Goal: Task Accomplishment & Management: Manage account settings

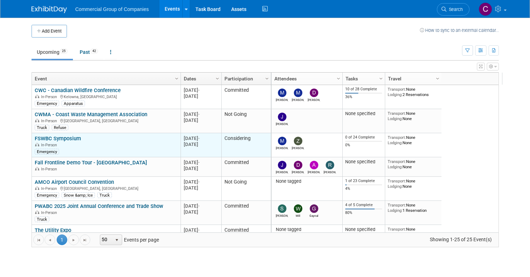
scroll to position [43, 0]
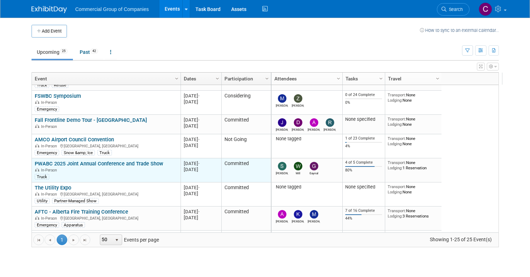
click at [91, 163] on link "PWABC 2025 Joint Annual Conference and Trade Show" at bounding box center [99, 164] width 129 height 6
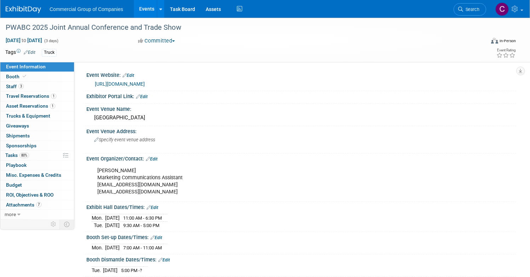
click at [254, 206] on div "Exhibit Hall Dates/Times: Edit" at bounding box center [301, 206] width 430 height 9
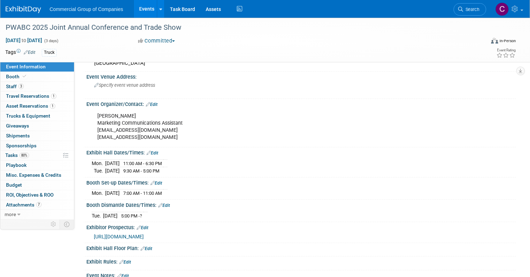
scroll to position [55, 0]
drag, startPoint x: 291, startPoint y: 209, endPoint x: 209, endPoint y: 215, distance: 82.7
click at [291, 210] on div "[DATE] 5:00 PM - ?" at bounding box center [301, 215] width 419 height 10
click at [296, 171] on div "[DATE] 11:00 AM - 6:30 PM [DATE] 9:30 AM - 5:00 PM" at bounding box center [301, 166] width 419 height 17
click at [158, 153] on link "Edit" at bounding box center [153, 153] width 12 height 5
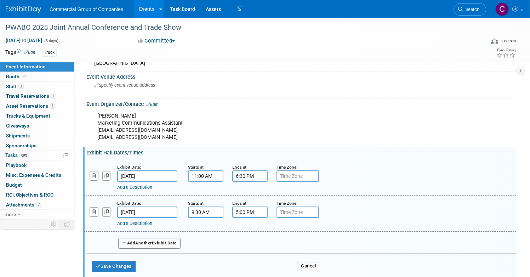
click at [266, 209] on input "5:00 PM" at bounding box center [249, 212] width 35 height 11
click at [255, 258] on span at bounding box center [249, 260] width 12 height 12
click at [255, 227] on span at bounding box center [249, 230] width 12 height 12
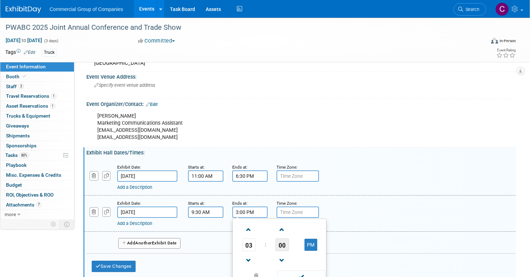
click at [289, 244] on span "00" at bounding box center [282, 244] width 13 height 13
click at [302, 249] on td "30" at bounding box center [291, 249] width 23 height 19
type input "3:30 PM"
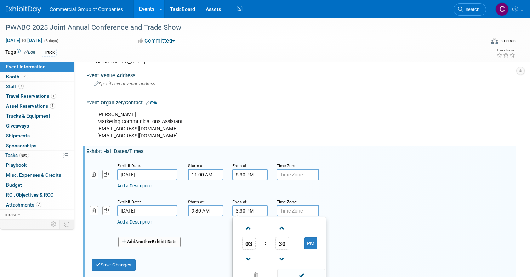
scroll to position [117, 0]
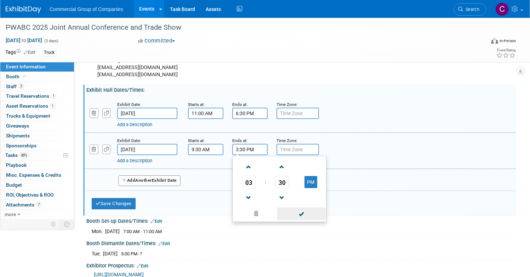
click at [325, 214] on span at bounding box center [301, 214] width 48 height 12
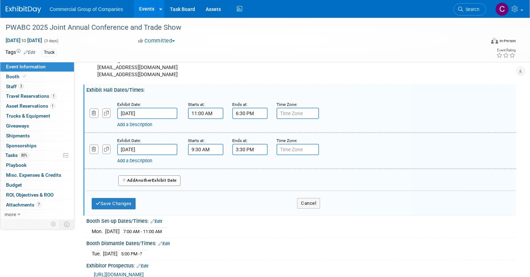
click at [144, 197] on div "Save Changes Cancel" at bounding box center [206, 202] width 229 height 22
click at [136, 202] on button "Save Changes" at bounding box center [114, 203] width 44 height 11
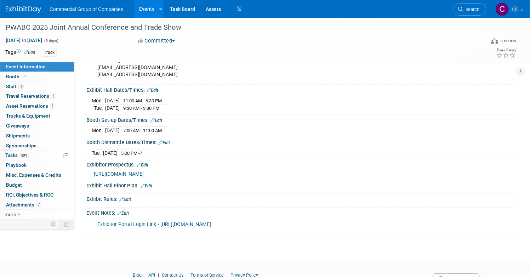
click at [163, 144] on icon at bounding box center [160, 142] width 4 height 5
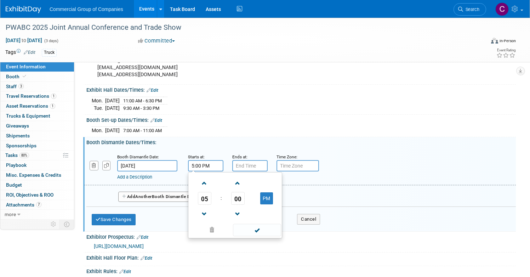
click at [224, 165] on input "5:00 PM" at bounding box center [205, 165] width 35 height 11
click at [211, 214] on span at bounding box center [204, 214] width 12 height 12
click at [245, 199] on span "00" at bounding box center [237, 198] width 13 height 13
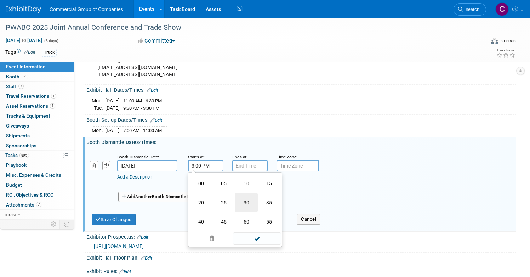
click at [258, 202] on td "30" at bounding box center [246, 202] width 23 height 19
type input "3:30 PM"
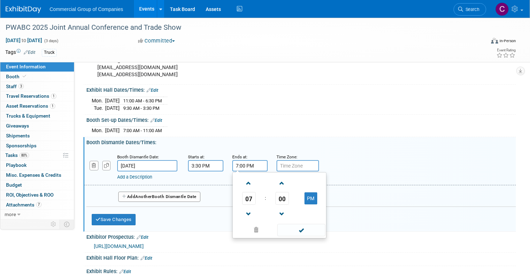
click at [268, 167] on input "7:00 PM" at bounding box center [249, 165] width 35 height 11
click at [255, 214] on span at bounding box center [249, 214] width 12 height 12
click at [255, 185] on span at bounding box center [249, 183] width 12 height 12
type input "6:00 PM"
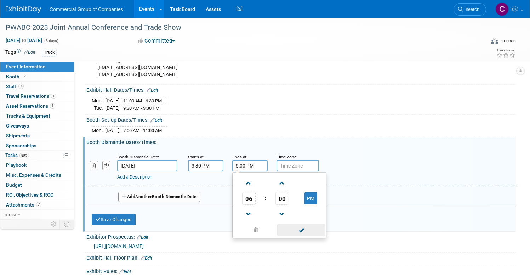
click at [325, 230] on span at bounding box center [301, 230] width 48 height 12
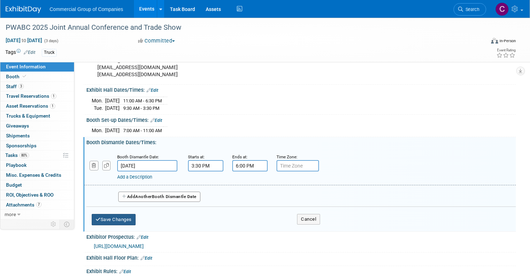
click at [136, 223] on button "Save Changes" at bounding box center [114, 219] width 44 height 11
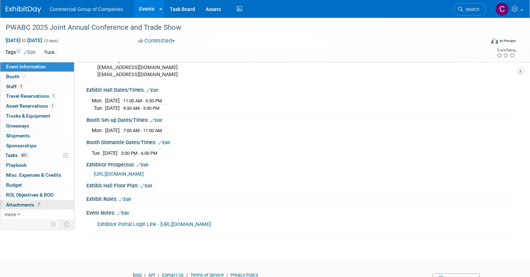
click at [41, 206] on span "7" at bounding box center [38, 204] width 5 height 5
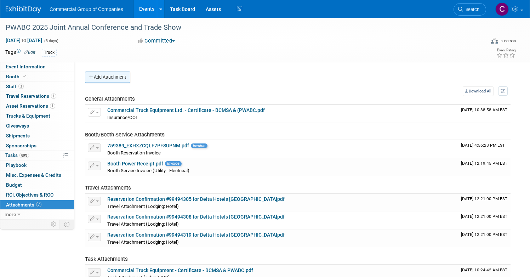
click at [130, 74] on button "Add Attachment" at bounding box center [107, 77] width 45 height 11
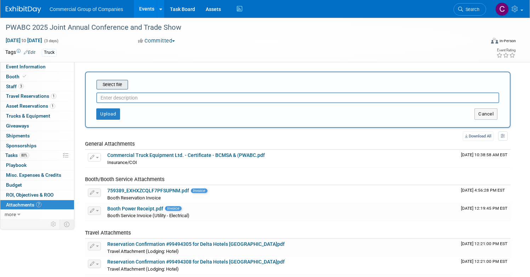
click at [128, 80] on div "Select file" at bounding box center [112, 85] width 32 height 10
drag, startPoint x: 156, startPoint y: 88, endPoint x: 136, endPoint y: 85, distance: 19.4
click at [153, 88] on div "Select file" at bounding box center [297, 85] width 403 height 10
click at [128, 85] on input "file" at bounding box center [85, 84] width 84 height 9
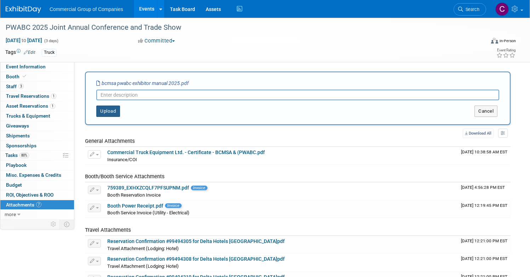
click at [120, 111] on button "Upload" at bounding box center [108, 111] width 24 height 11
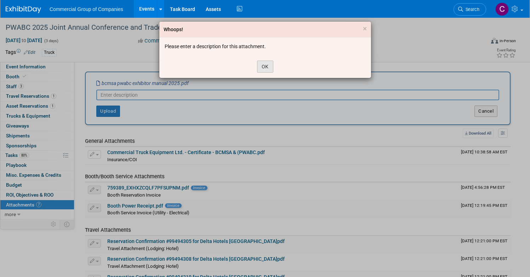
drag, startPoint x: 257, startPoint y: 64, endPoint x: 261, endPoint y: 64, distance: 3.9
click at [259, 64] on div "OK" at bounding box center [265, 66] width 212 height 23
click at [261, 64] on button "OK" at bounding box center [265, 67] width 16 height 12
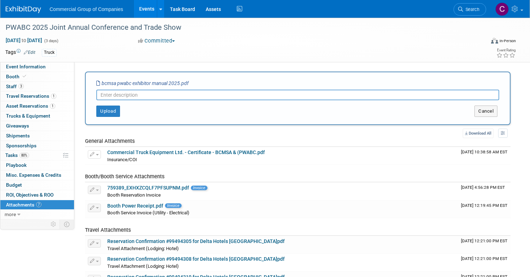
click at [239, 91] on input "text" at bounding box center [297, 95] width 403 height 11
type input "Exhibitor Manual"
click at [120, 109] on button "Upload" at bounding box center [108, 111] width 24 height 11
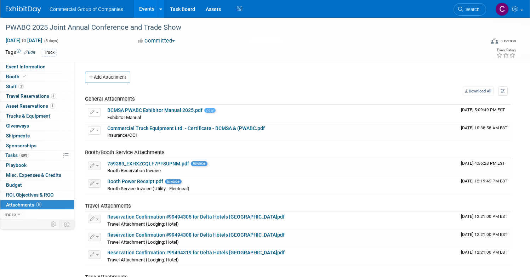
click at [53, 60] on div "PWABC 2025 Joint Annual Conference and Trade Show Oct 6, 2025 to Oct 8, 2025 (3…" at bounding box center [265, 40] width 530 height 44
click at [46, 68] on span "Event Information" at bounding box center [26, 67] width 40 height 6
